Goal: Navigation & Orientation: Find specific page/section

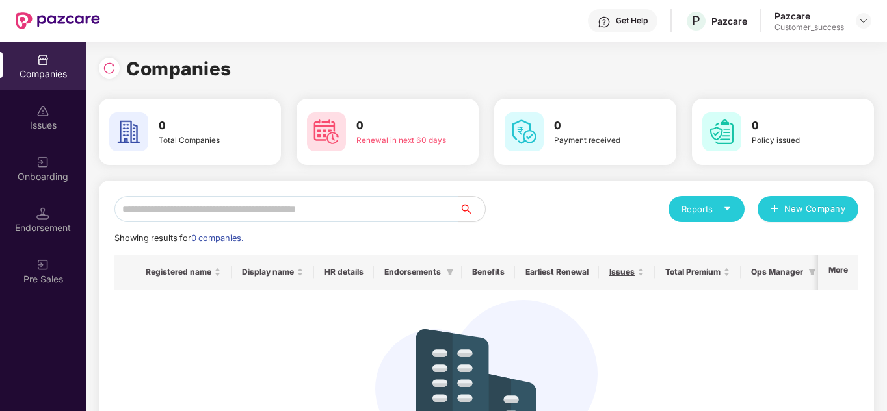
scroll to position [113, 0]
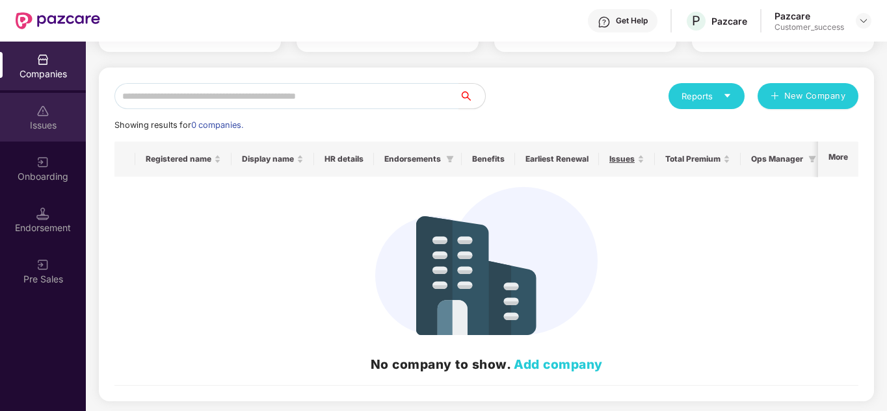
click at [45, 114] on img at bounding box center [42, 111] width 13 height 13
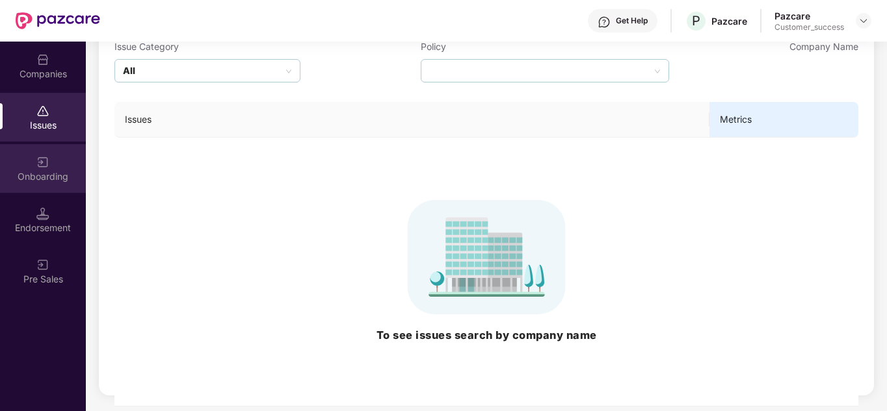
click at [39, 159] on img at bounding box center [42, 162] width 13 height 13
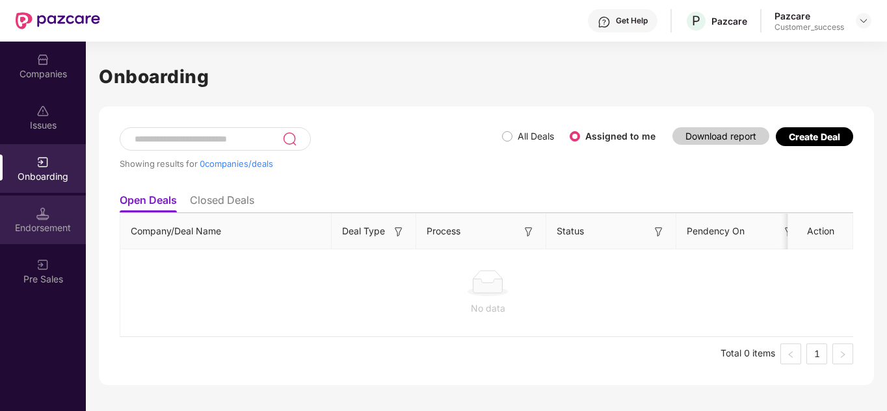
click at [34, 203] on div "Endorsement" at bounding box center [43, 220] width 86 height 49
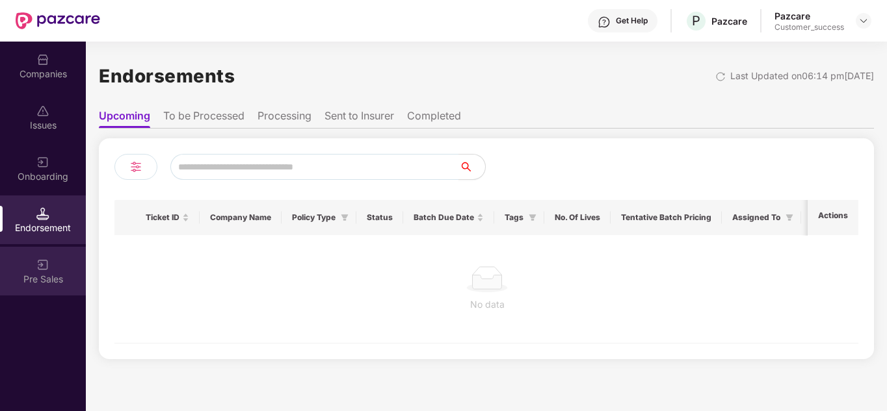
click at [36, 270] on div "Pre Sales" at bounding box center [43, 271] width 86 height 49
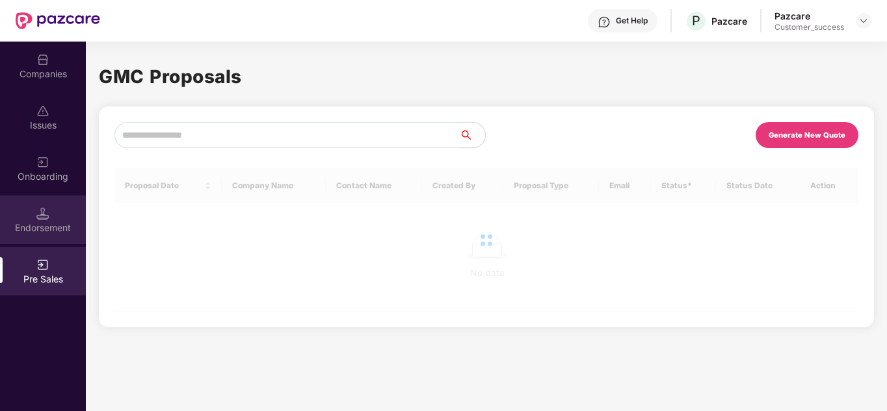
click at [41, 225] on div "Endorsement" at bounding box center [43, 228] width 86 height 13
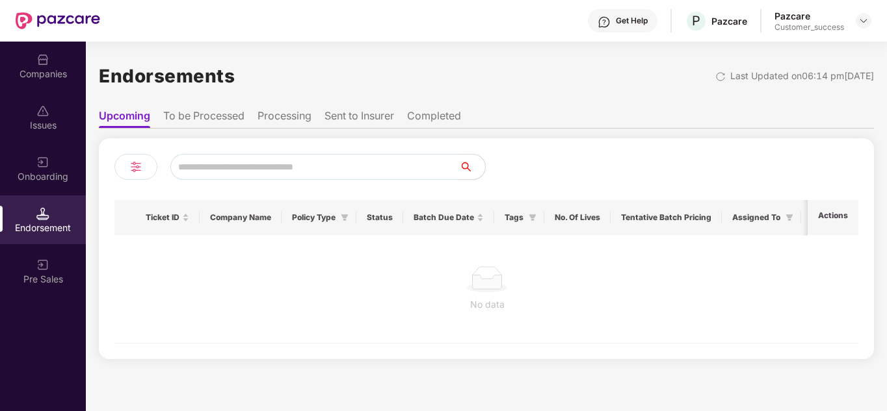
click at [49, 192] on div "Onboarding" at bounding box center [43, 168] width 86 height 49
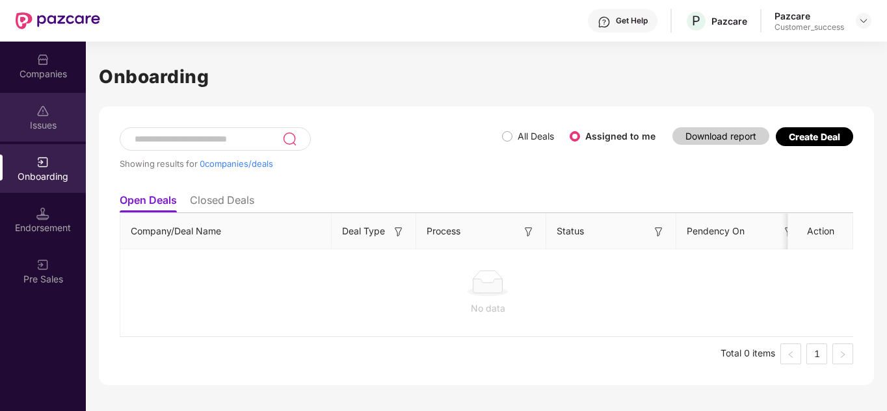
click at [47, 131] on div "Issues" at bounding box center [43, 125] width 86 height 13
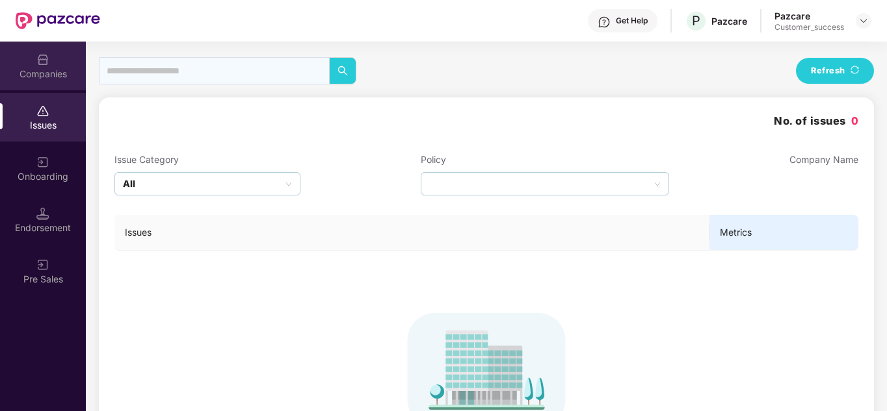
click at [55, 73] on div "Companies" at bounding box center [43, 74] width 86 height 13
